Goal: Find specific page/section

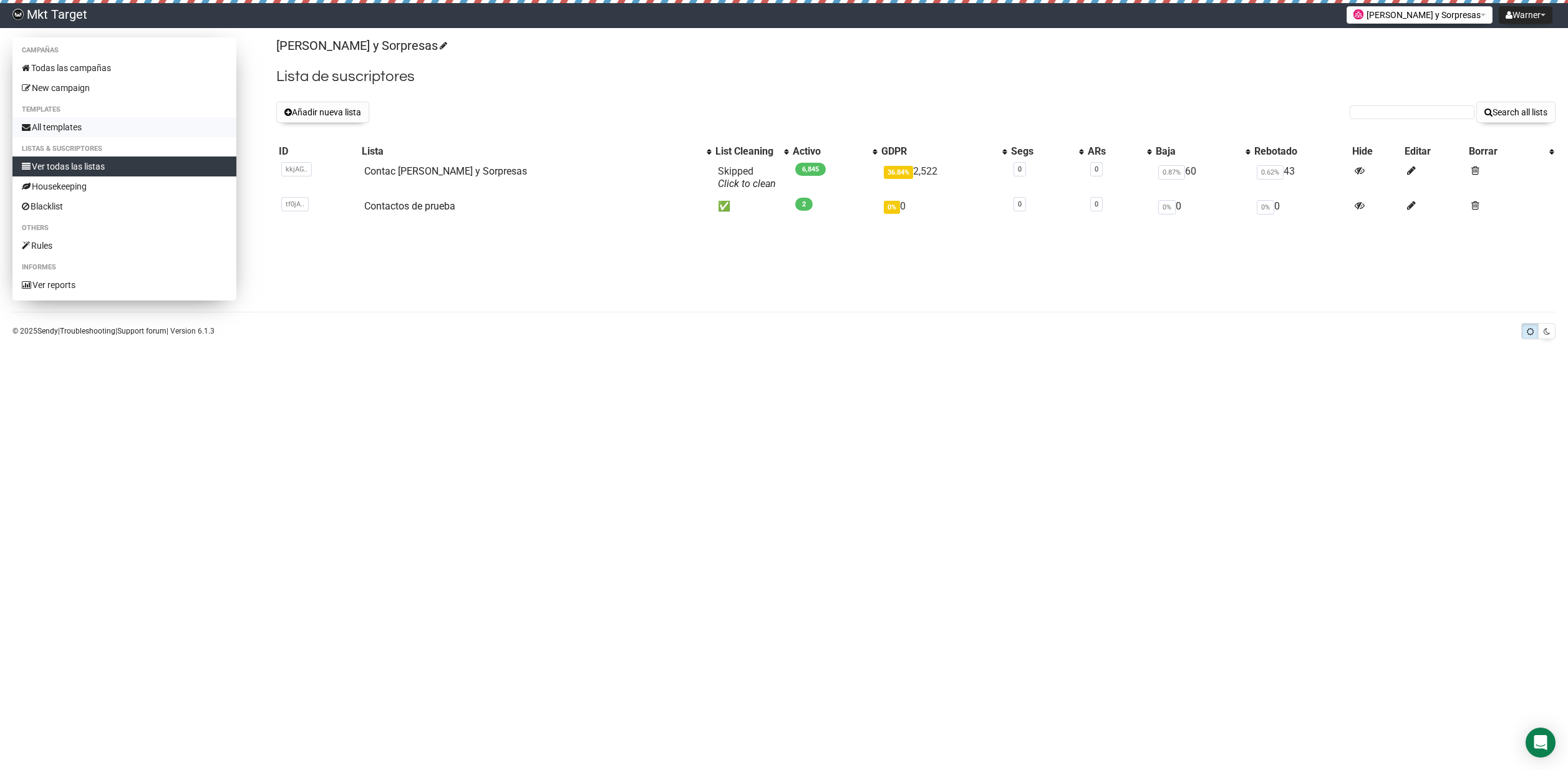
click at [62, 130] on link "All templates" at bounding box center [124, 127] width 224 height 20
click at [74, 127] on link "All templates" at bounding box center [124, 127] width 224 height 20
click at [417, 209] on link "Contactos de prueba" at bounding box center [410, 206] width 91 height 12
